Goal: Complete application form: Complete application form

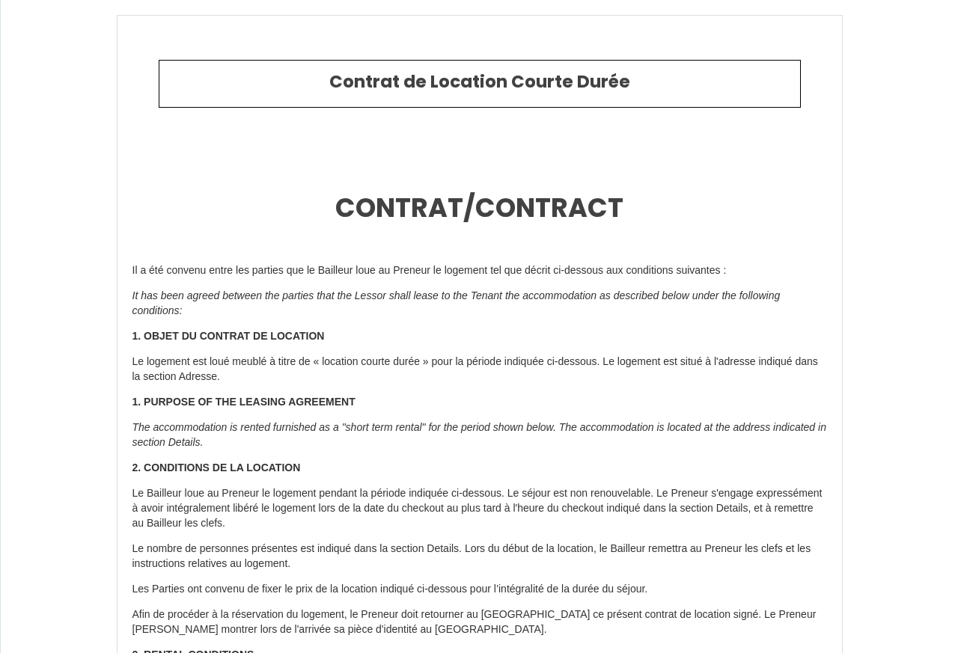
type input "6861767"
type input "PGH N50 - Maison de plage climatisée"
type input "[STREET_ADDRESS]"
type input "34280"
type input "La Grande-Motte"
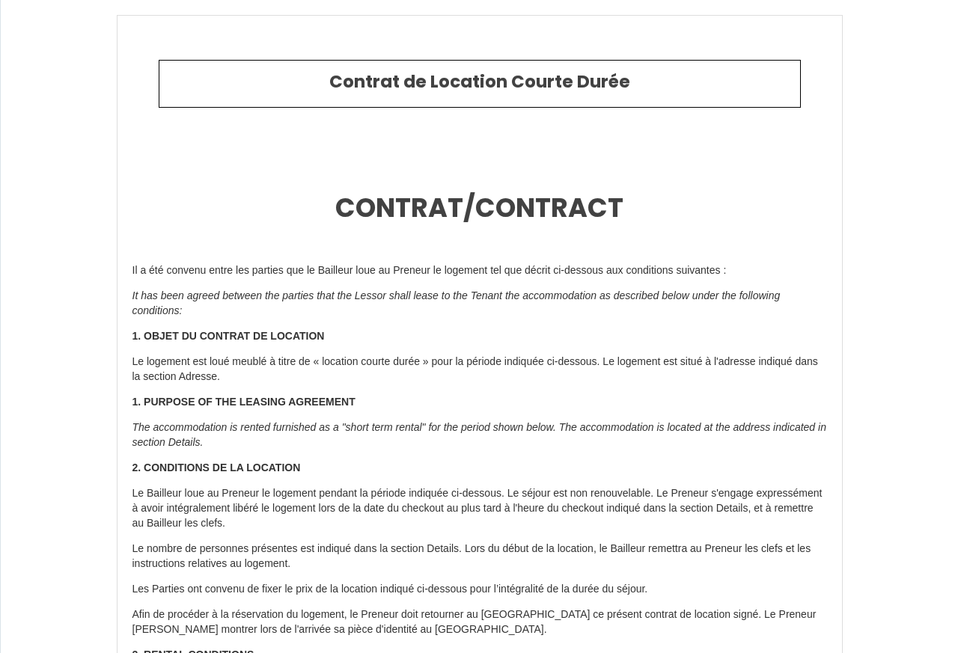
type input "[GEOGRAPHIC_DATA]"
type input "[DATE]"
type input "2"
type input "0"
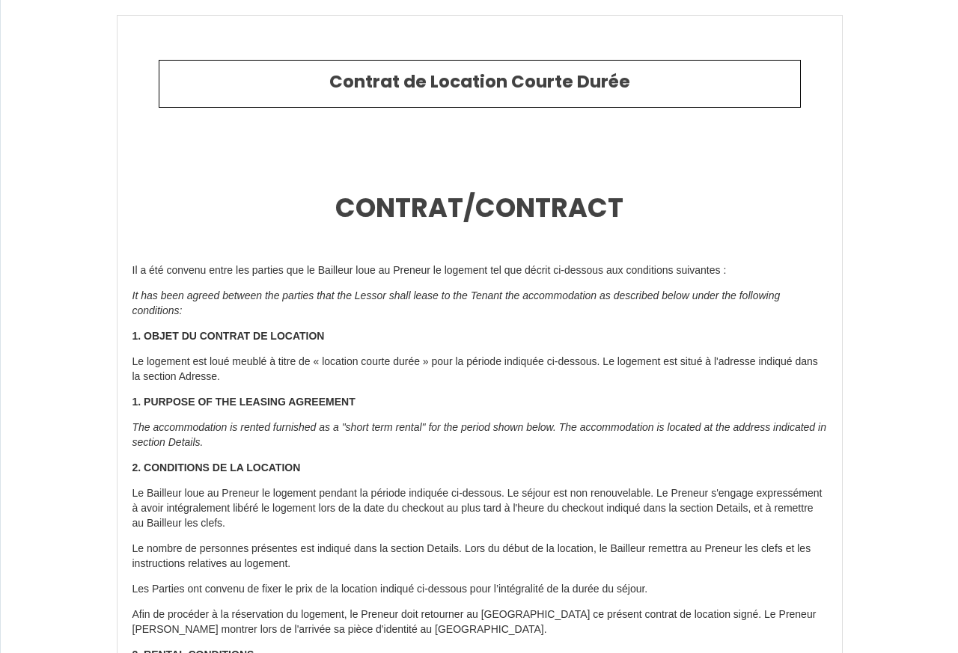
type input "500"
type input "1684.7"
type input "PGH"
type input "Conciergerie"
type input "[GEOGRAPHIC_DATA]"
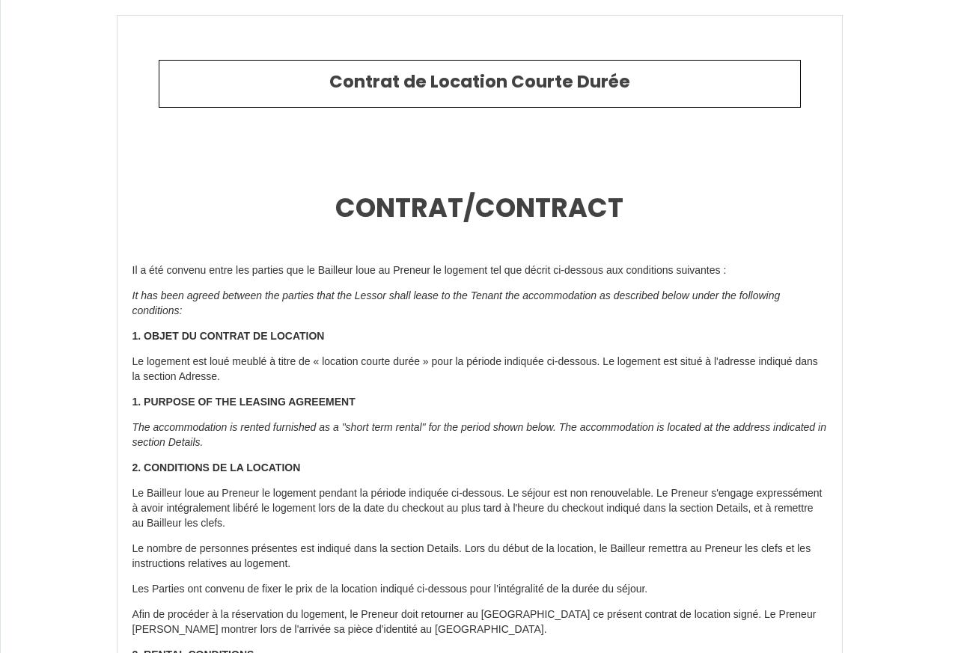
type input "[EMAIL_ADDRESS][DOMAIN_NAME]"
type input "[PERSON_NAME]"
type input "[STREET_ADDRESS]"
type input "26270"
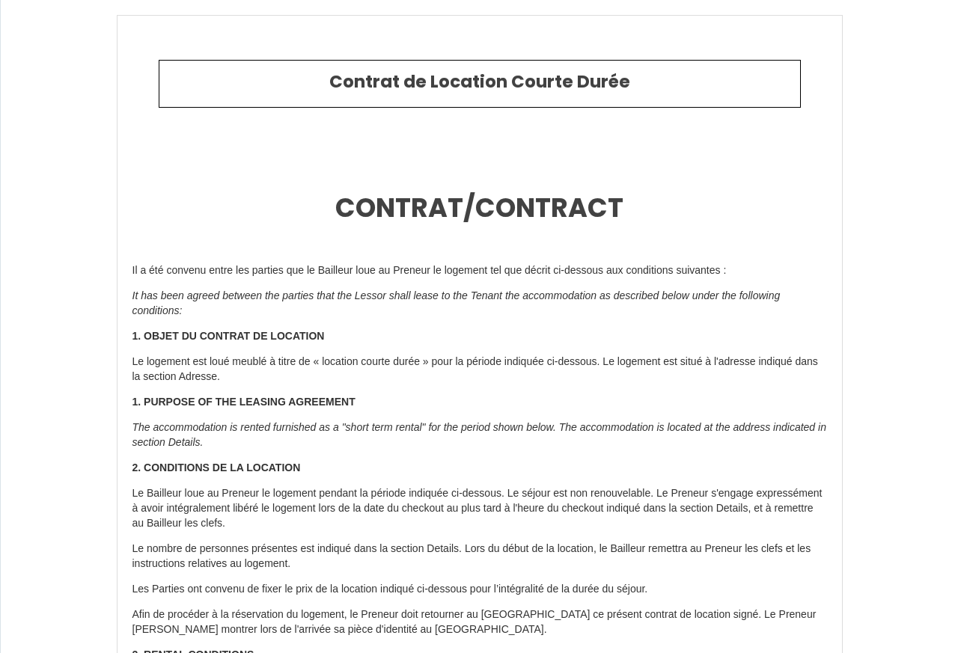
type input "mirmande"
type input "[PERSON_NAME][EMAIL_ADDRESS][DOMAIN_NAME]"
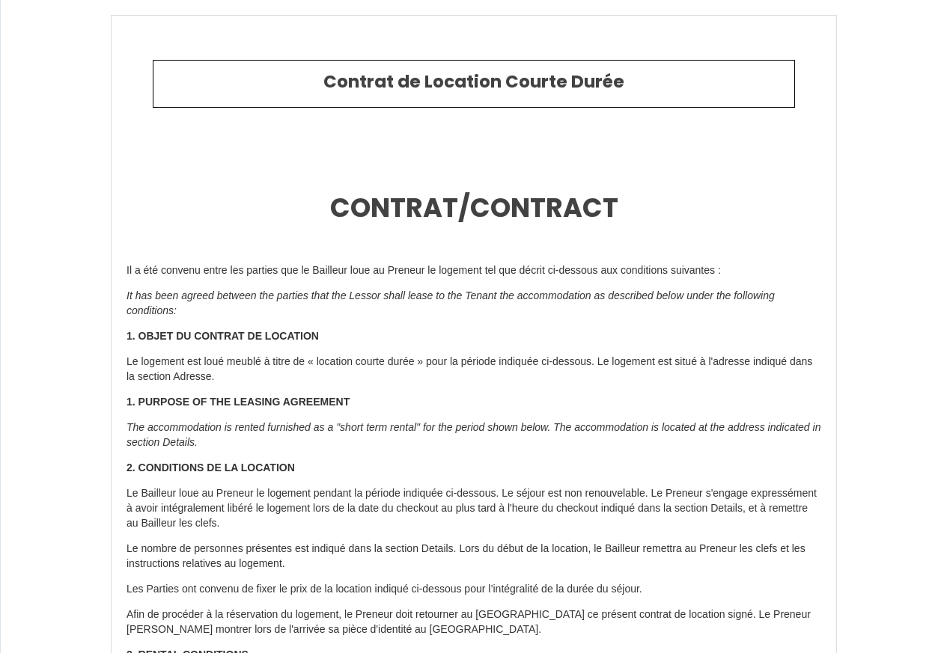
type input "[PHONE_NUMBER]"
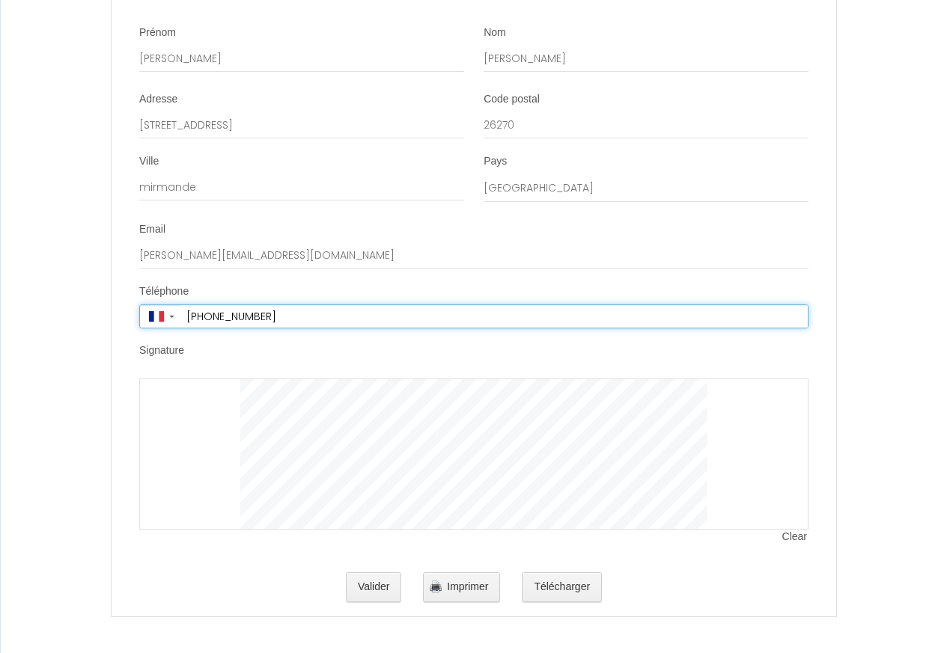
scroll to position [3432, 0]
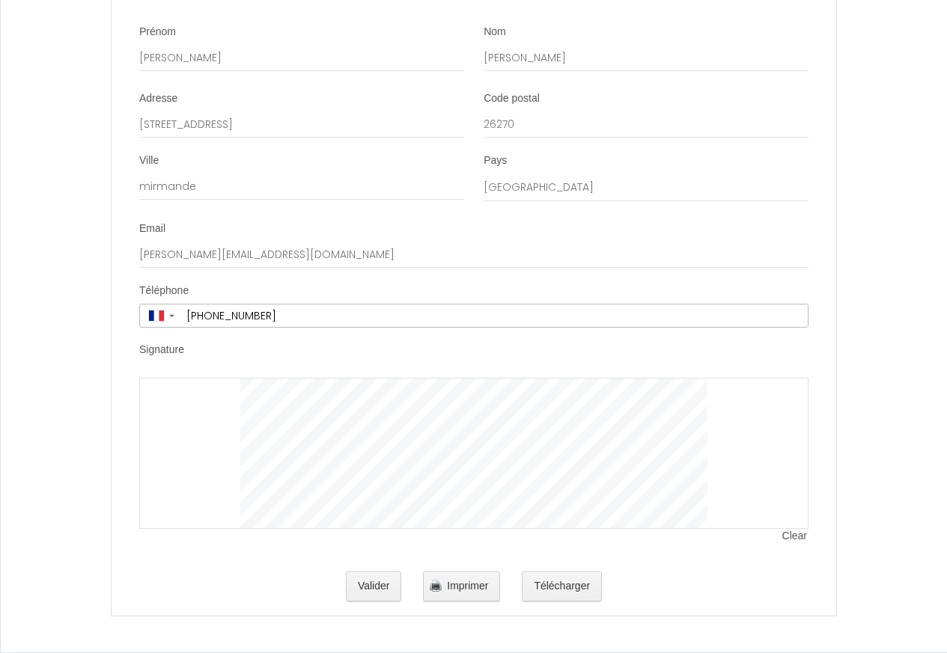
click at [192, 375] on li "Signature Clear" at bounding box center [473, 451] width 723 height 216
click at [263, 413] on div at bounding box center [473, 453] width 669 height 151
click at [801, 534] on span "Clear" at bounding box center [795, 536] width 26 height 15
click at [370, 587] on button "Valider" at bounding box center [374, 587] width 56 height 30
click at [459, 588] on span "Imprimer" at bounding box center [467, 586] width 41 height 12
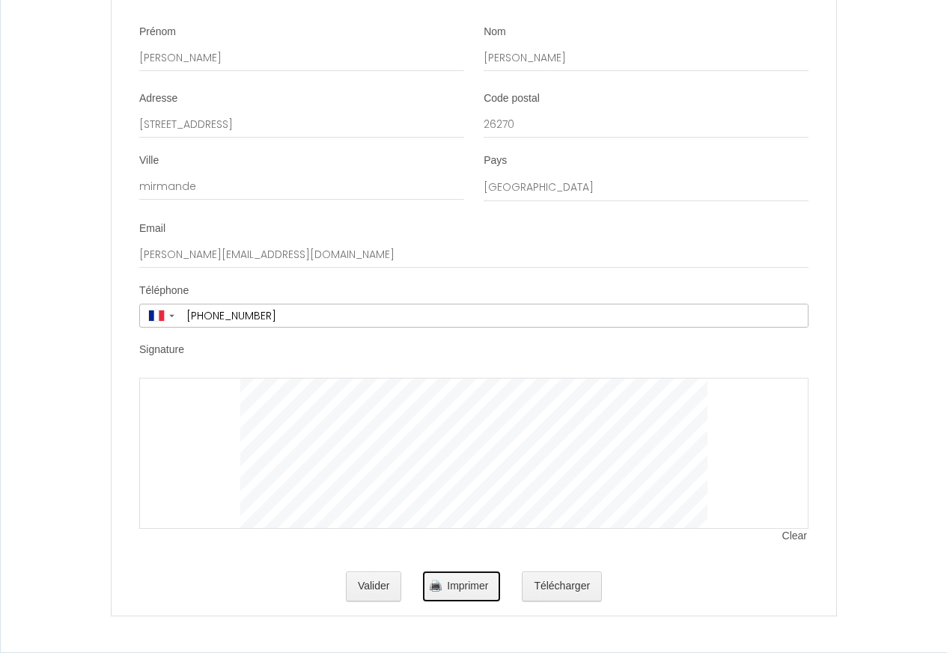
drag, startPoint x: 454, startPoint y: 590, endPoint x: 817, endPoint y: 436, distance: 394.6
click at [454, 590] on span "Imprimer" at bounding box center [467, 586] width 41 height 12
click at [370, 595] on button "Valider" at bounding box center [374, 587] width 56 height 30
click at [366, 593] on button "Valider" at bounding box center [374, 587] width 56 height 30
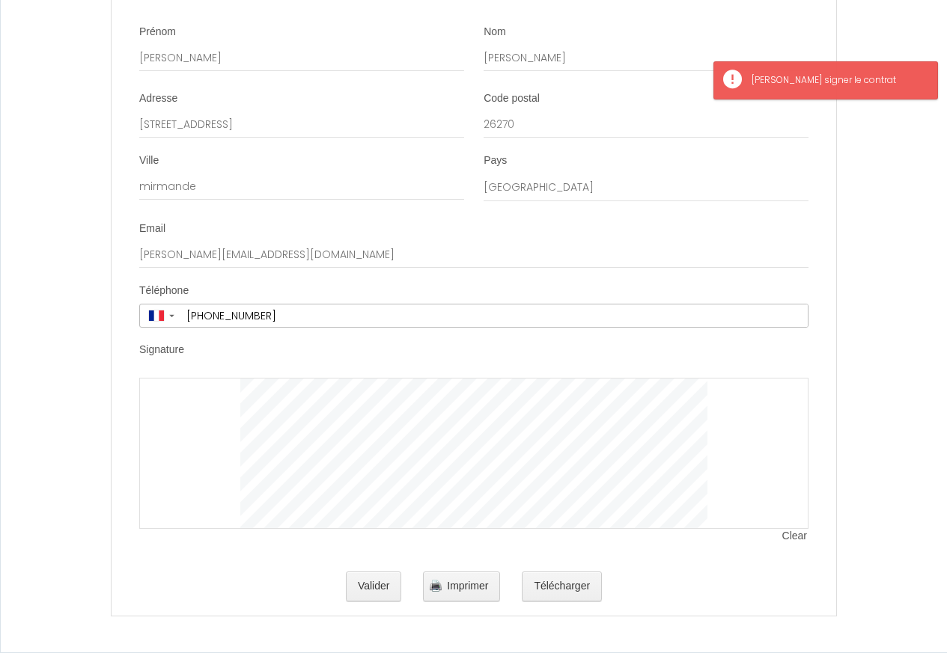
drag, startPoint x: 184, startPoint y: 344, endPoint x: 184, endPoint y: 382, distance: 37.4
click at [189, 397] on li "Signature Clear" at bounding box center [473, 451] width 723 height 216
click at [200, 349] on div "Signature" at bounding box center [473, 353] width 669 height 20
drag, startPoint x: 208, startPoint y: 285, endPoint x: 217, endPoint y: 276, distance: 12.7
click at [208, 284] on div "Téléphone ▼ [GEOGRAPHIC_DATA] (‫[GEOGRAPHIC_DATA]‬‎) +93 [GEOGRAPHIC_DATA] ([GE…" at bounding box center [473, 306] width 669 height 44
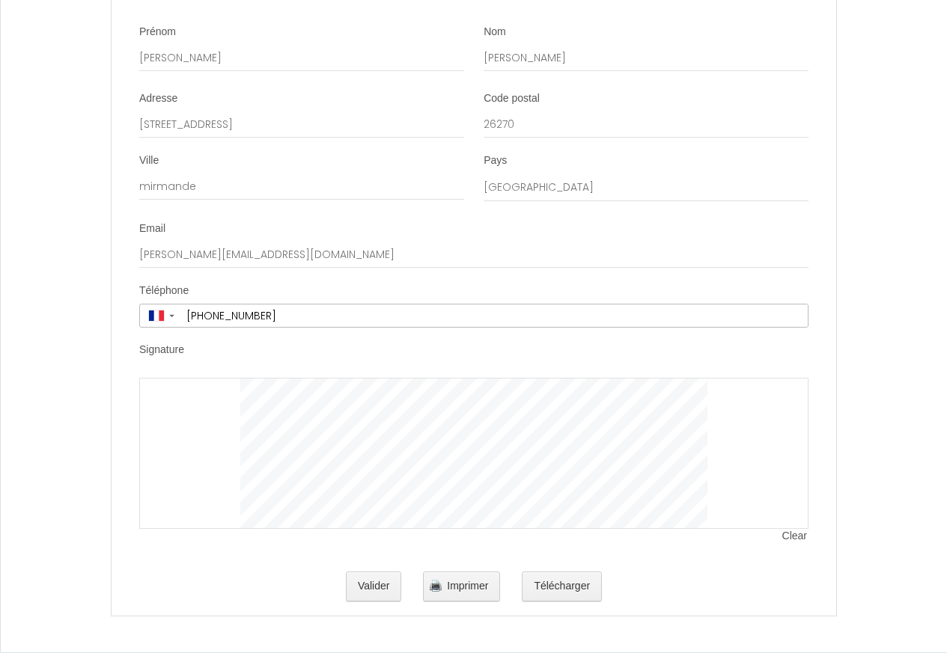
drag, startPoint x: 224, startPoint y: 379, endPoint x: 210, endPoint y: 402, distance: 27.2
click at [224, 379] on div at bounding box center [473, 453] width 669 height 151
drag, startPoint x: 491, startPoint y: 556, endPoint x: 503, endPoint y: 534, distance: 24.8
click at [497, 543] on li "Signature Clear" at bounding box center [473, 451] width 723 height 216
click at [798, 540] on span "Clear" at bounding box center [795, 536] width 26 height 15
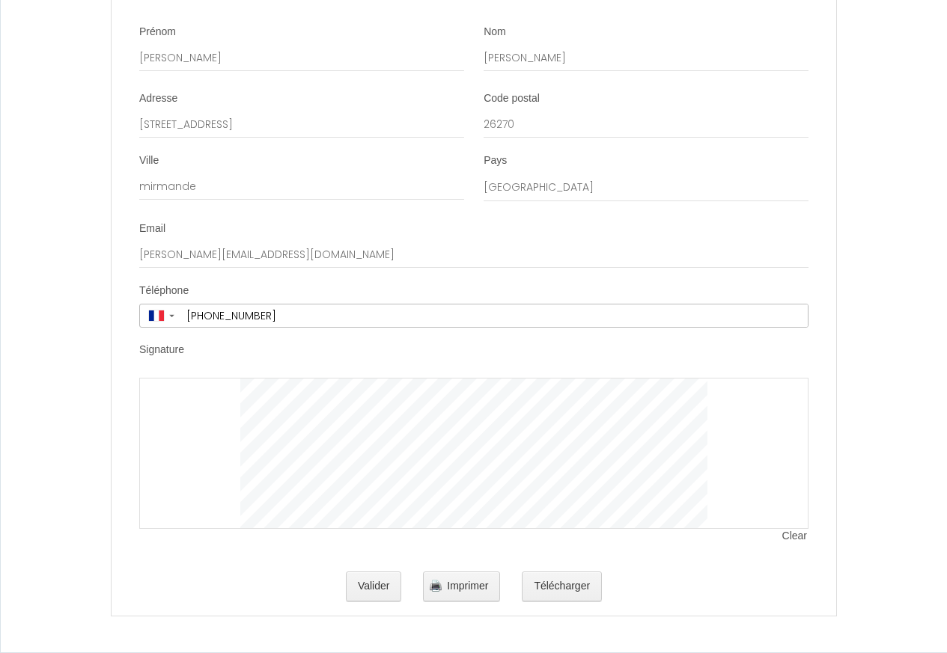
click at [795, 537] on span "Clear" at bounding box center [795, 536] width 26 height 15
drag, startPoint x: 784, startPoint y: 534, endPoint x: 794, endPoint y: 534, distance: 9.7
click at [786, 534] on span "Clear" at bounding box center [795, 536] width 26 height 15
click at [789, 548] on li "Signature Clear" at bounding box center [473, 451] width 723 height 216
click at [362, 584] on button "Valider" at bounding box center [374, 587] width 56 height 30
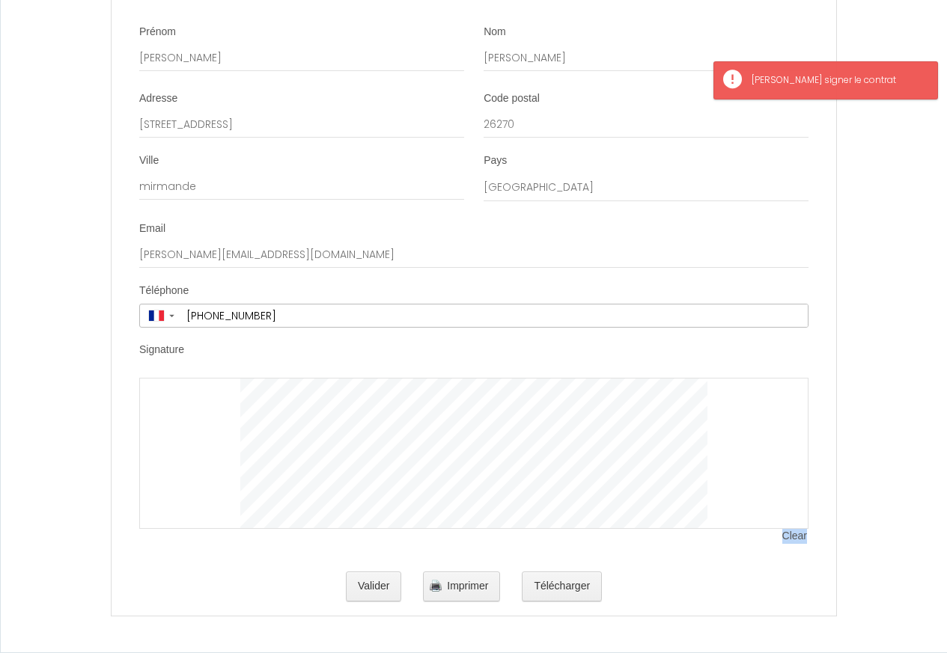
drag, startPoint x: 781, startPoint y: 534, endPoint x: 813, endPoint y: 540, distance: 32.7
click at [813, 540] on li "Signature Clear" at bounding box center [473, 451] width 723 height 216
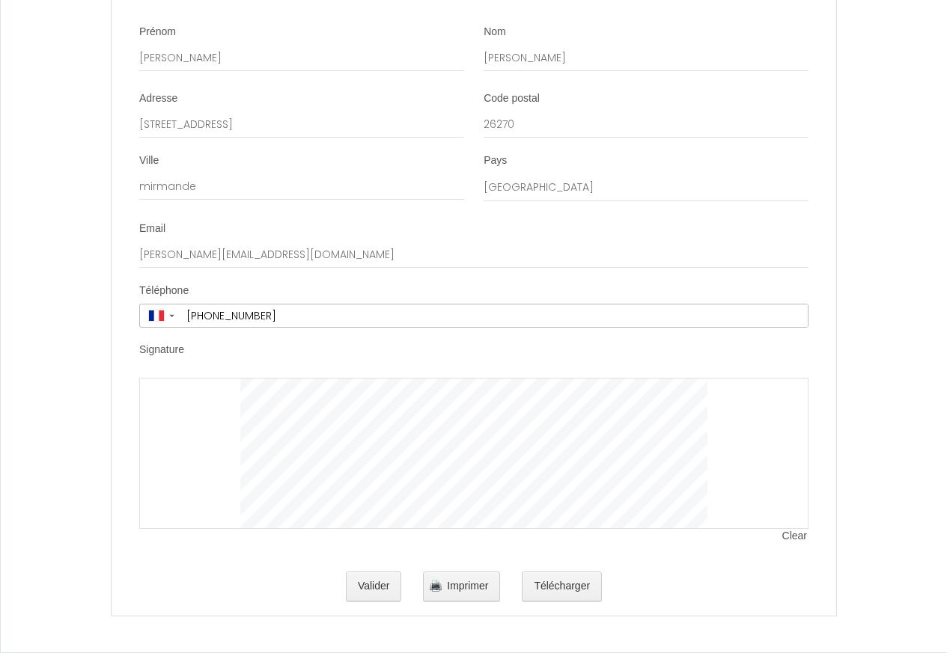
click at [170, 400] on div at bounding box center [473, 453] width 669 height 151
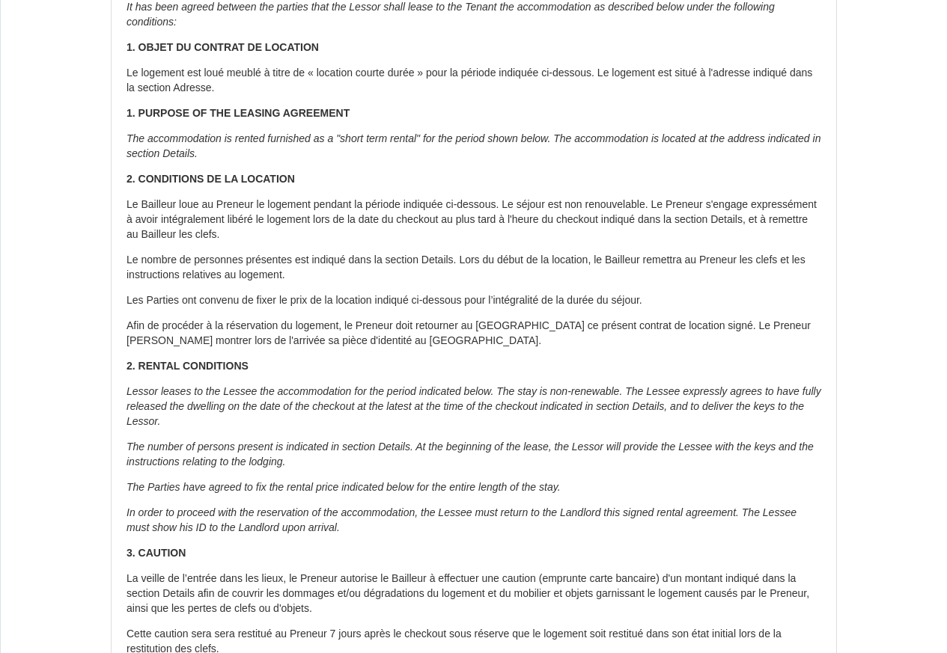
scroll to position [0, 0]
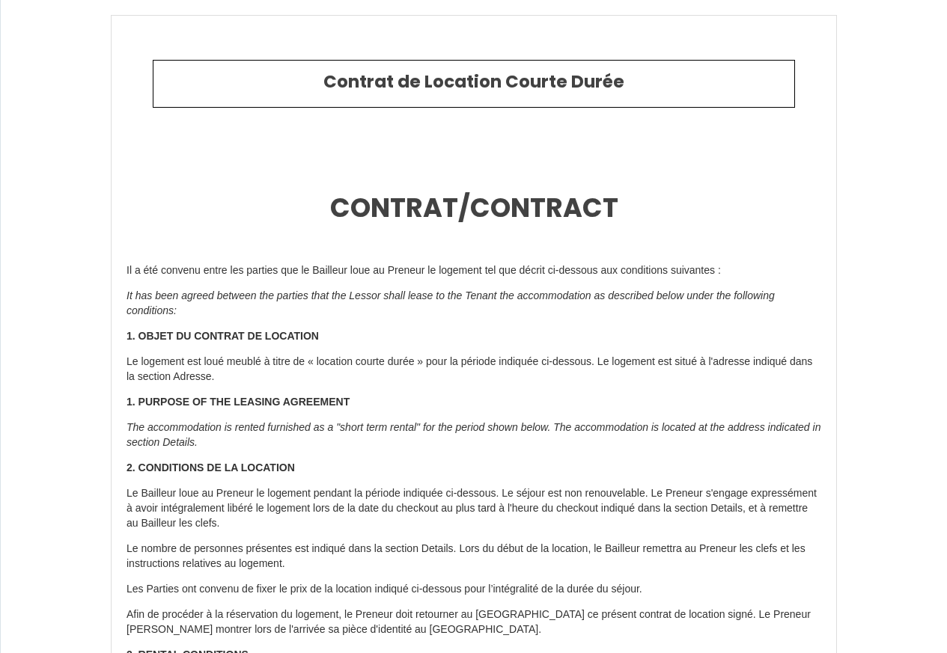
click at [370, 101] on div "Contrat de Location Courte Durée" at bounding box center [474, 84] width 642 height 49
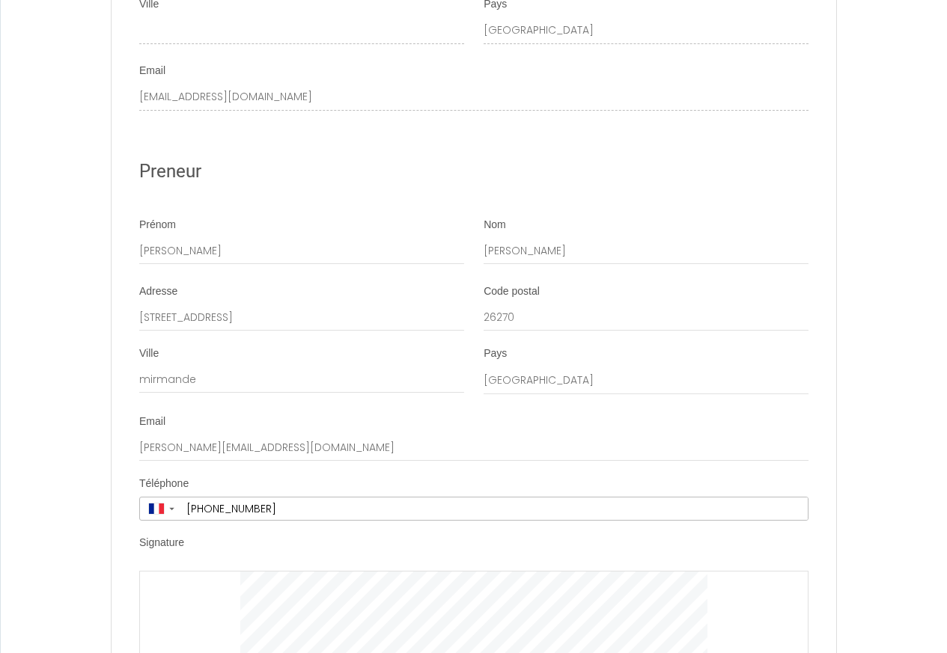
scroll to position [3432, 0]
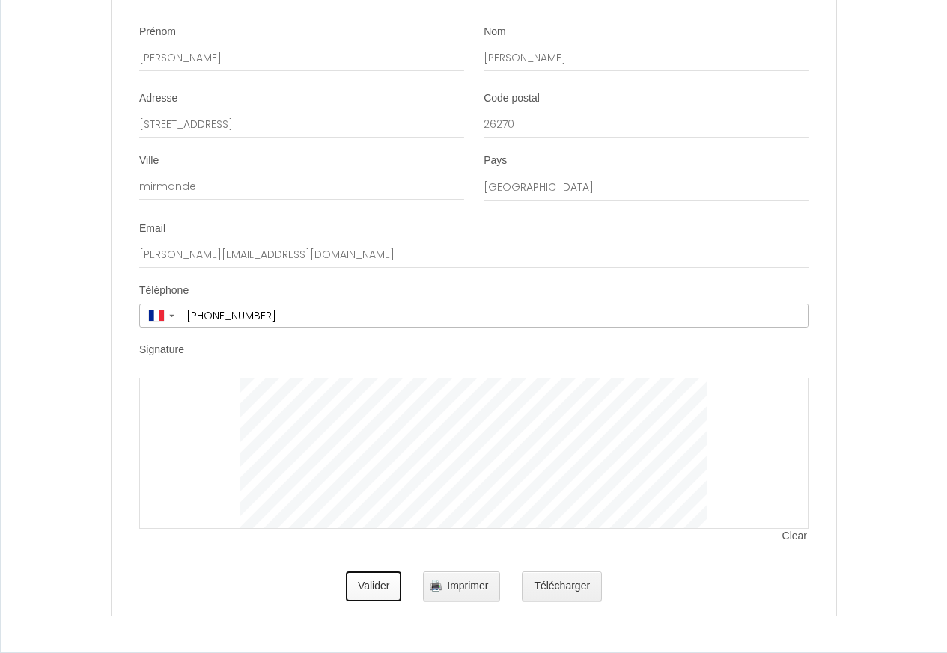
click at [367, 585] on button "Valider" at bounding box center [374, 587] width 56 height 30
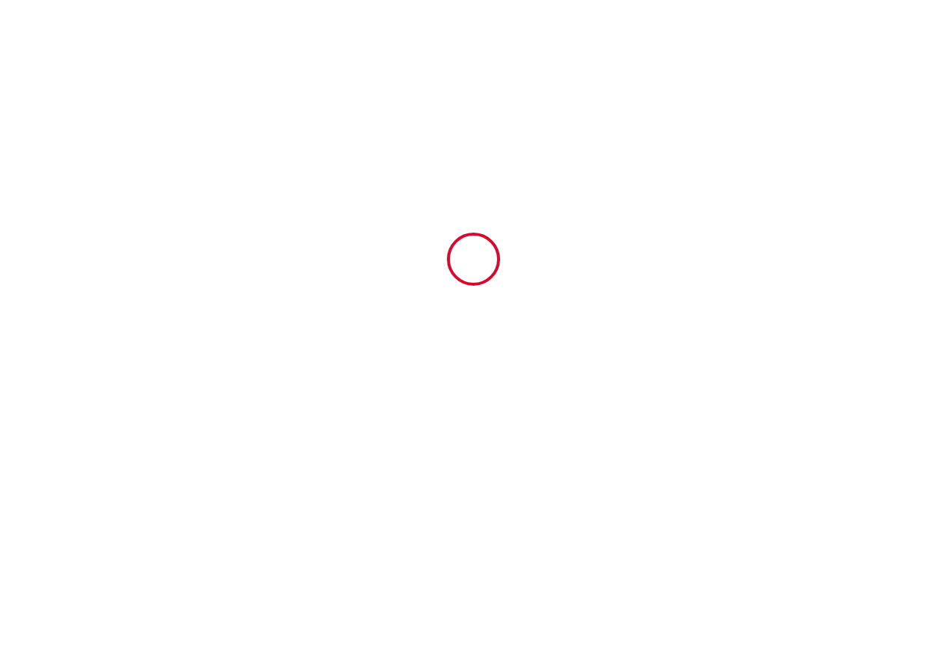
scroll to position [0, 0]
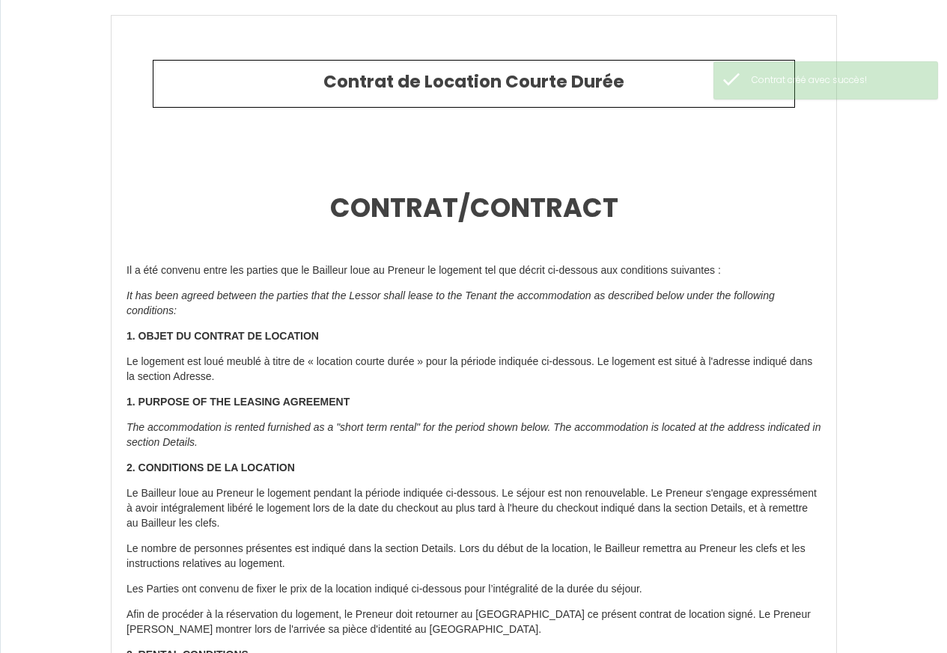
type input "54.4"
type input "130"
type input "1500.3"
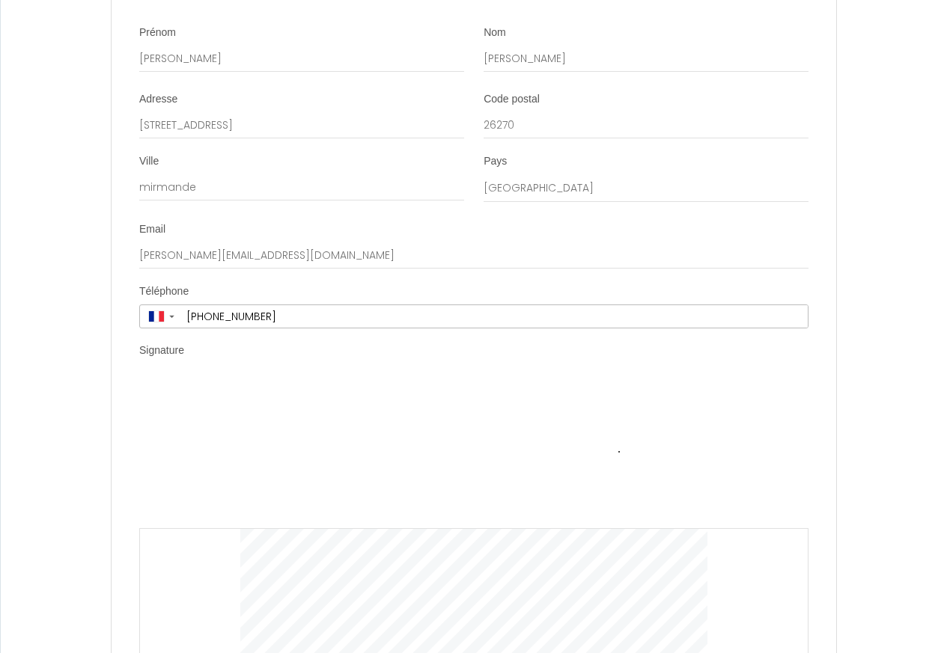
scroll to position [3582, 0]
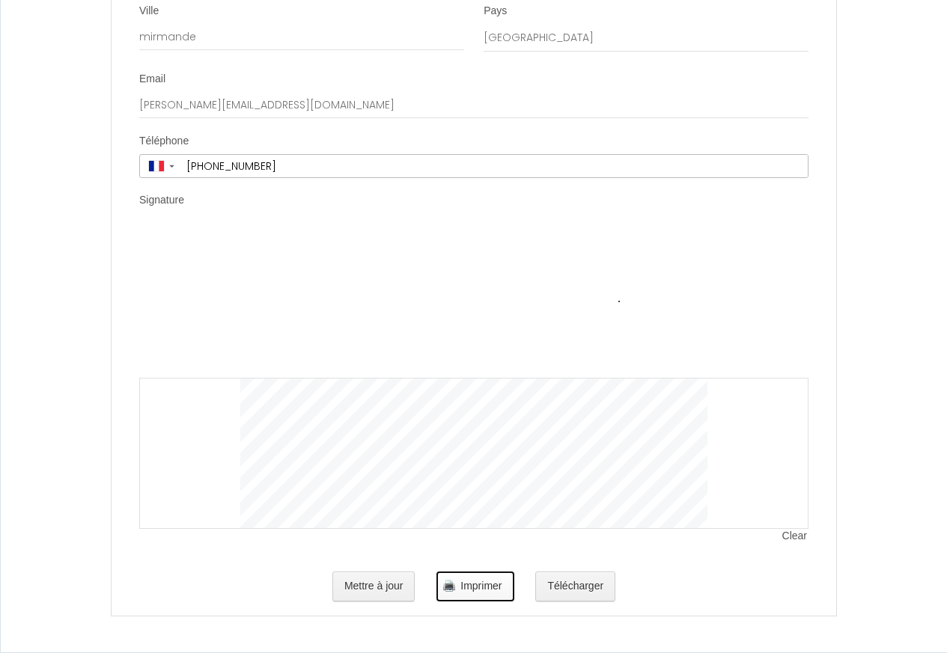
click at [475, 587] on span "Imprimer" at bounding box center [480, 586] width 41 height 12
click at [595, 589] on button "Télécharger" at bounding box center [575, 587] width 80 height 30
